Goal: Task Accomplishment & Management: Manage account settings

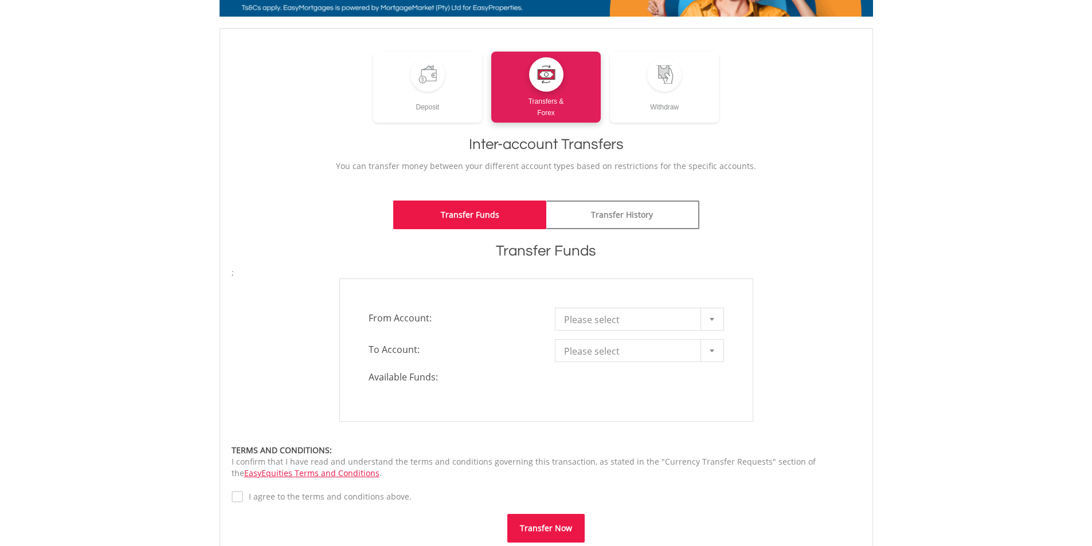
scroll to position [115, 0]
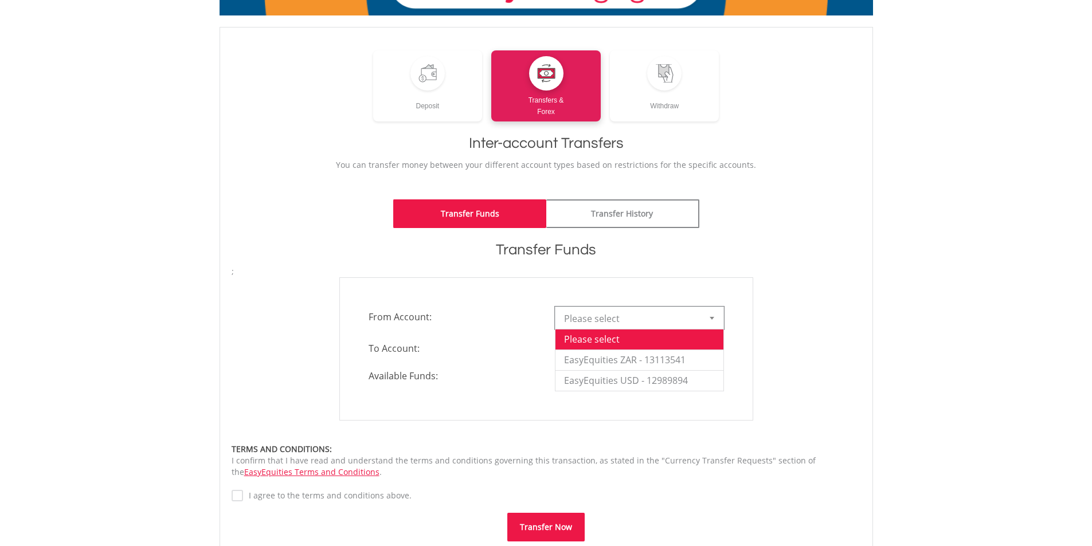
click at [714, 321] on div at bounding box center [712, 318] width 23 height 22
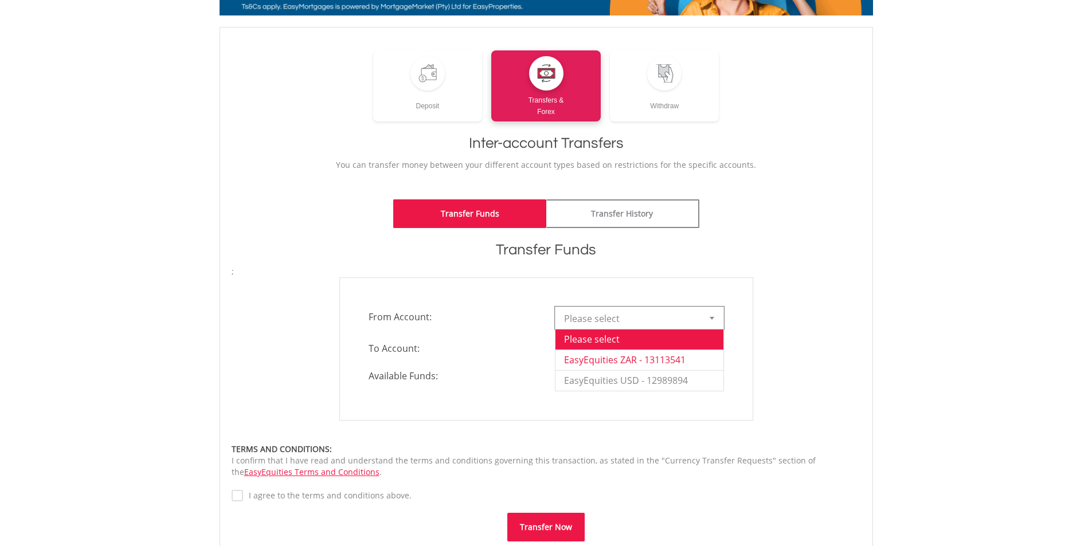
click at [713, 352] on li "EasyEquities ZAR - 13113541" at bounding box center [640, 360] width 168 height 21
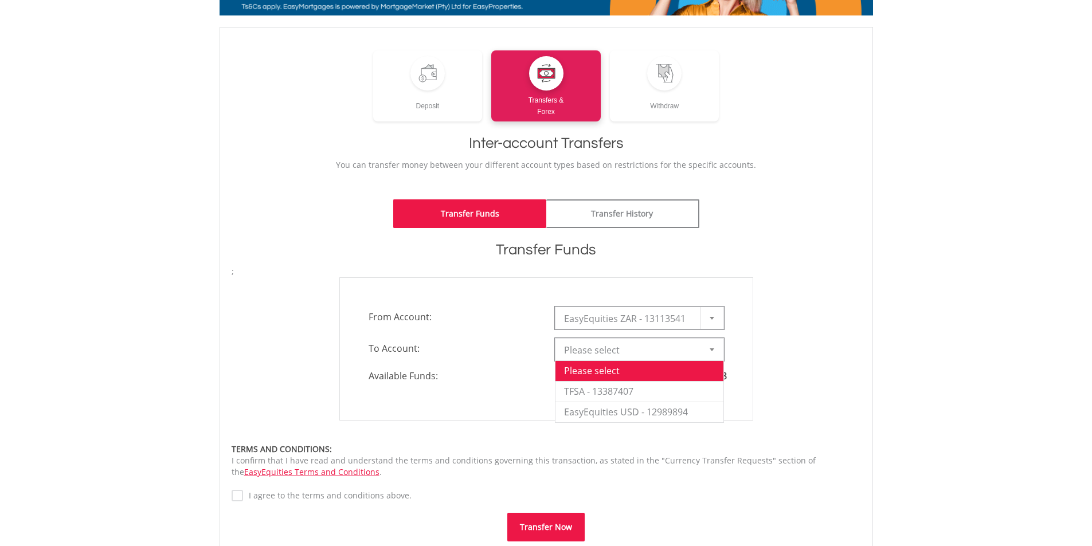
click at [711, 356] on div at bounding box center [712, 350] width 23 height 22
click at [747, 342] on div "**********" at bounding box center [546, 349] width 414 height 143
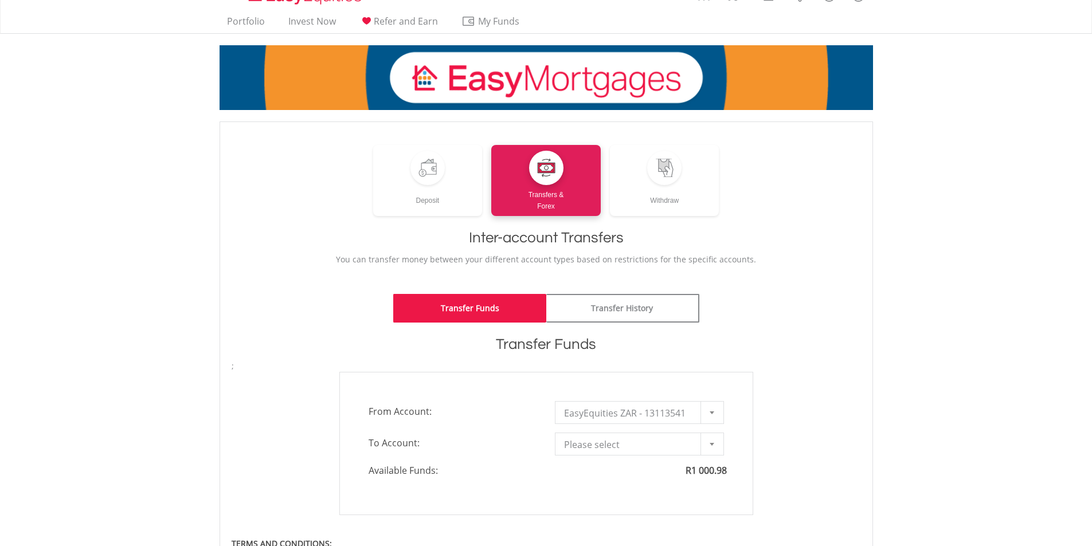
scroll to position [0, 0]
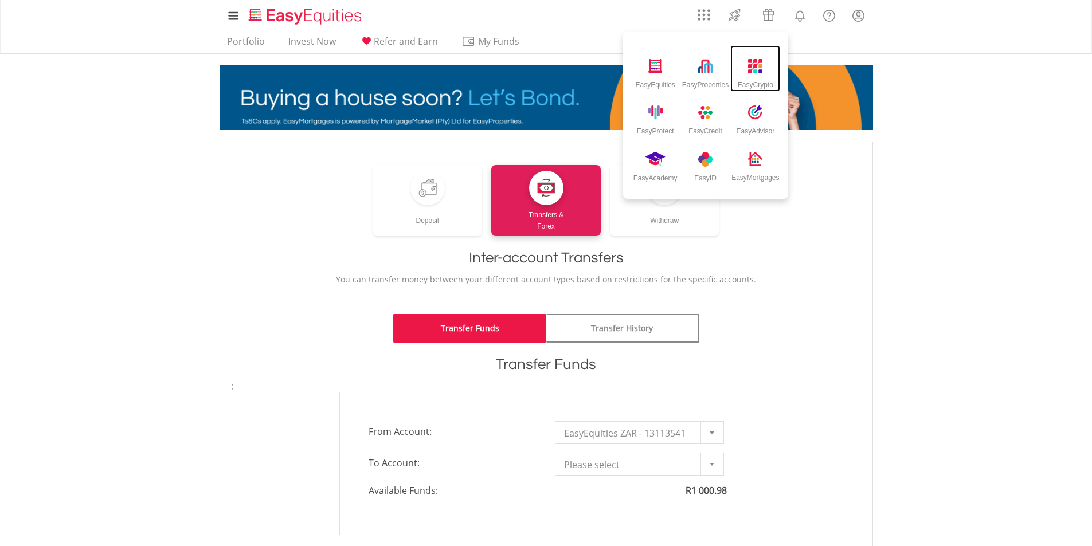
click at [757, 72] on img at bounding box center [755, 66] width 14 height 14
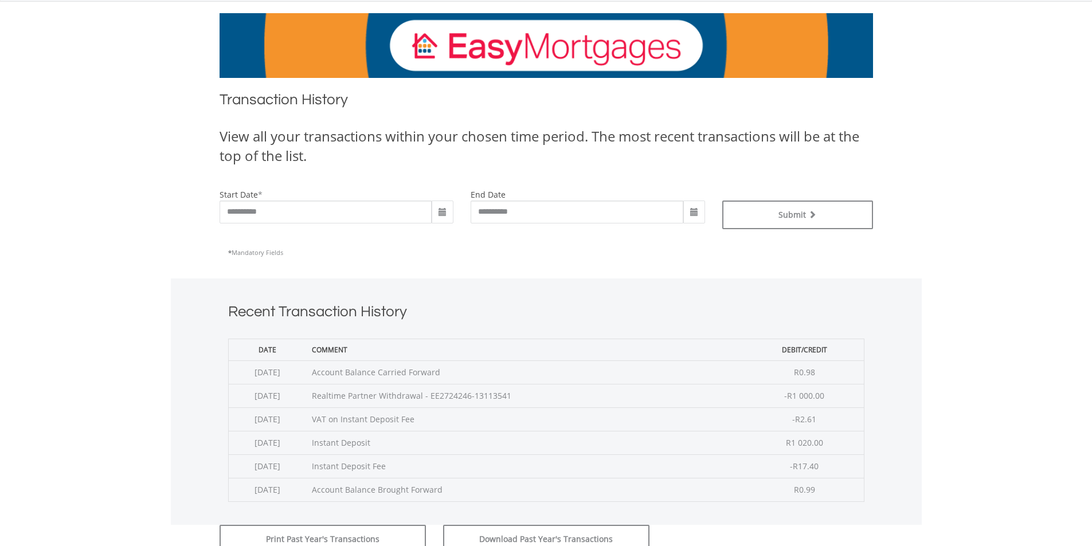
scroll to position [287, 0]
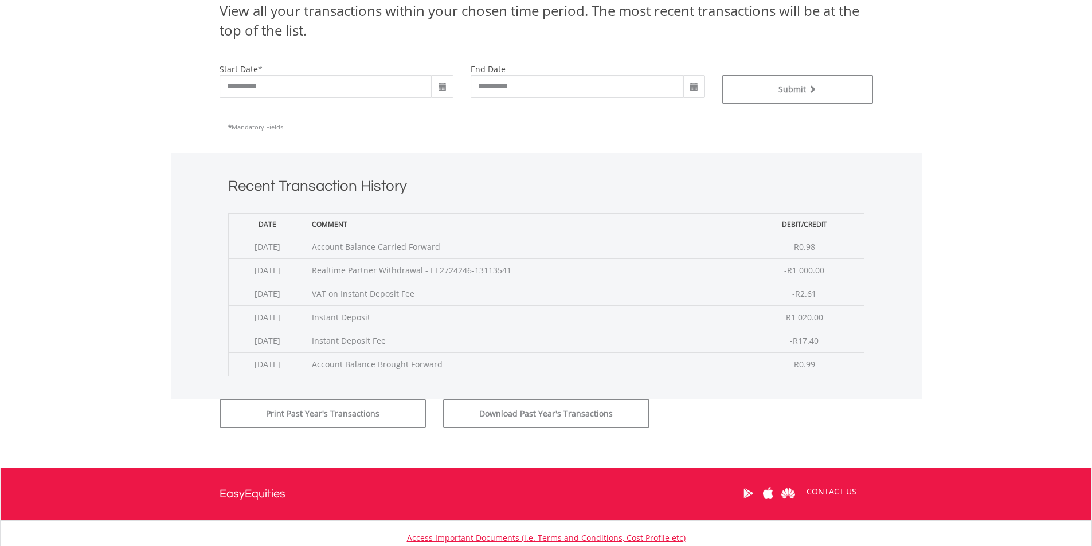
click at [499, 270] on td "Realtime Partner Withdrawal - EE2724246-13113541" at bounding box center [525, 271] width 439 height 24
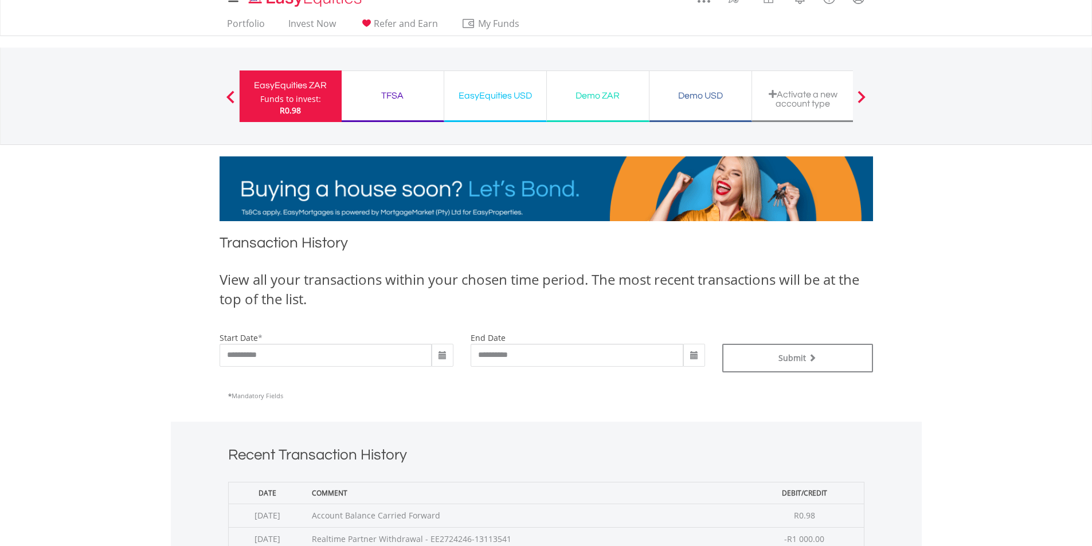
scroll to position [0, 0]
